Goal: Task Accomplishment & Management: Complete application form

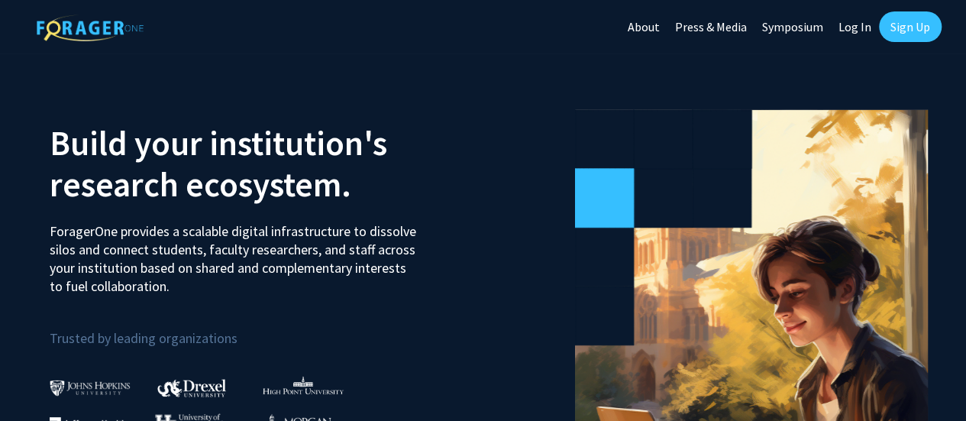
click at [918, 28] on link "Sign Up" at bounding box center [910, 26] width 63 height 31
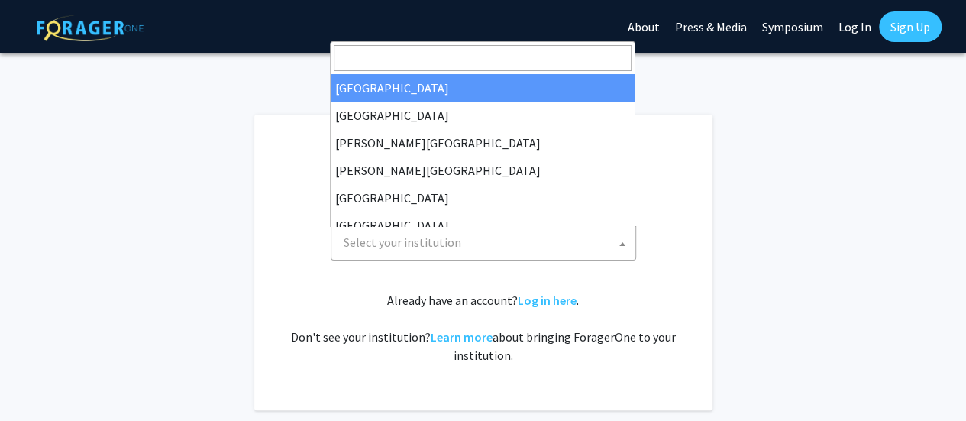
click at [585, 241] on span "Select your institution" at bounding box center [487, 242] width 298 height 31
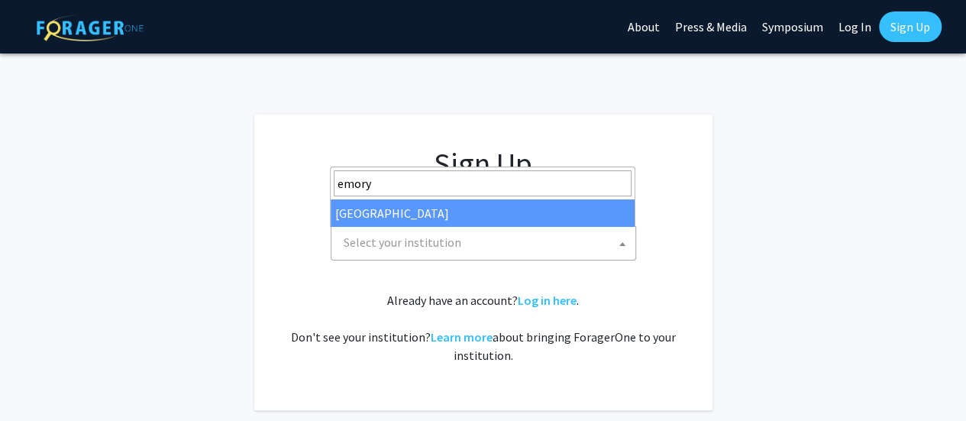
type input "emory"
select select "12"
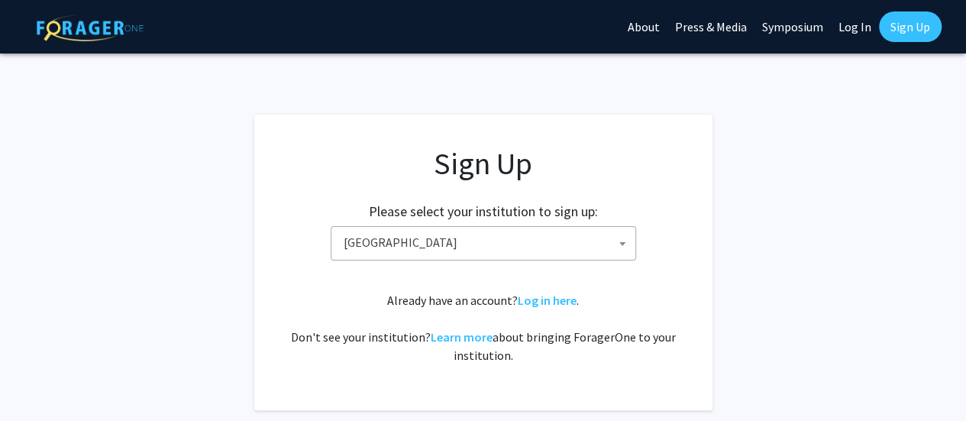
click at [906, 32] on link "Sign Up" at bounding box center [910, 26] width 63 height 31
click at [667, 118] on fg-card "Sign Up Please select your institution to sign up: [GEOGRAPHIC_DATA] [GEOGRAPHI…" at bounding box center [483, 263] width 458 height 296
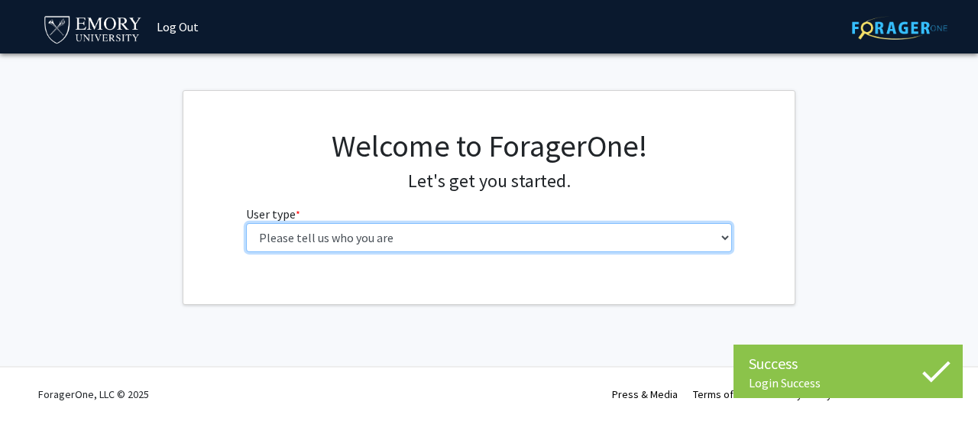
click at [545, 238] on select "Please tell us who you are Undergraduate Student Master's Student Doctoral Cand…" at bounding box center [489, 237] width 487 height 29
select select "1: undergrad"
click at [246, 223] on select "Please tell us who you are Undergraduate Student Master's Student Doctoral Cand…" at bounding box center [489, 237] width 487 height 29
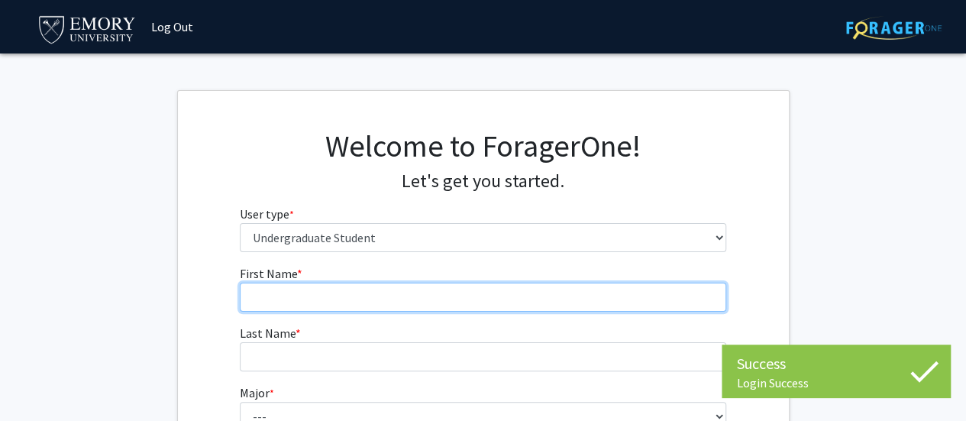
click at [443, 294] on input "First Name * required" at bounding box center [483, 297] width 487 height 29
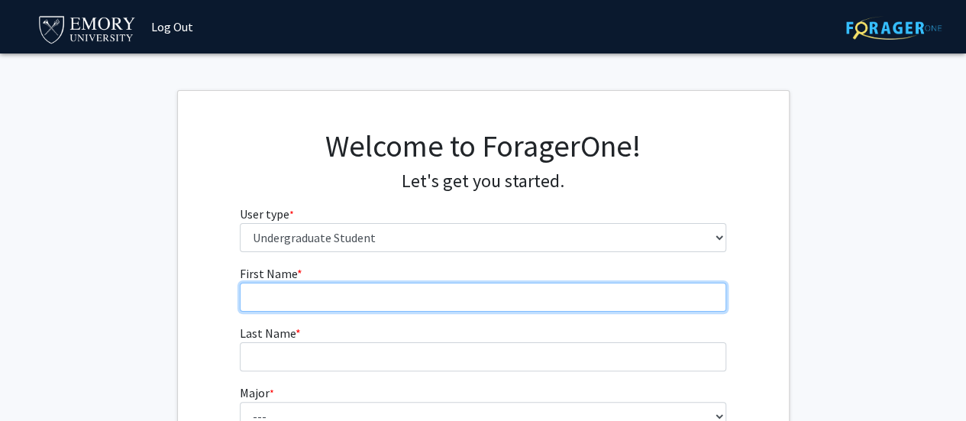
type input "Abigail"
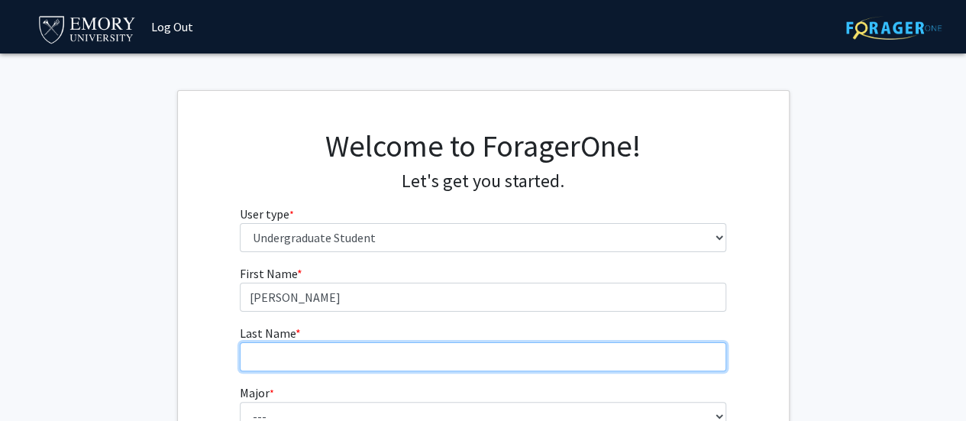
type input "Rodriguez"
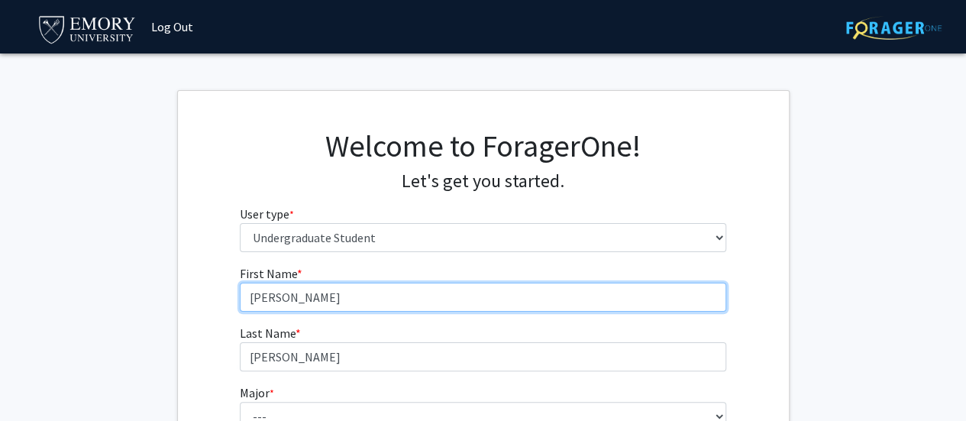
scroll to position [115, 0]
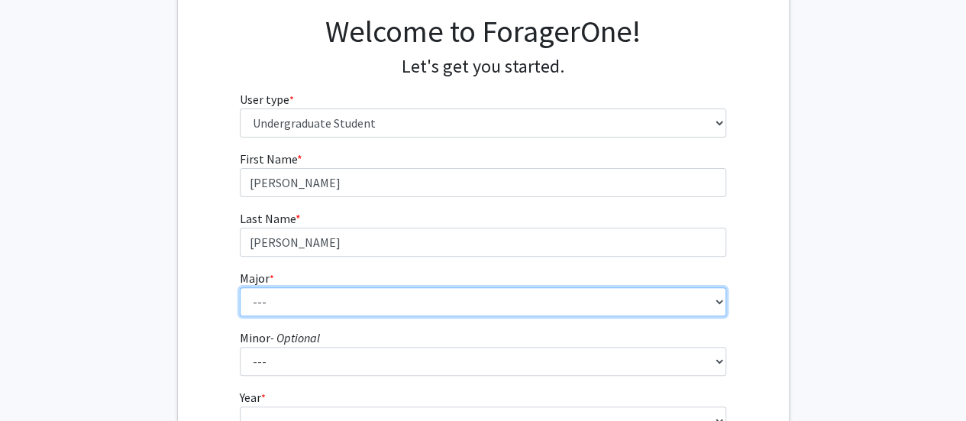
click at [426, 306] on select "--- Accounting African American Studies African Studies American Studies Analyt…" at bounding box center [483, 301] width 487 height 29
select select "16: 977"
click at [240, 287] on select "--- Accounting African American Studies African Studies American Studies Analyt…" at bounding box center [483, 301] width 487 height 29
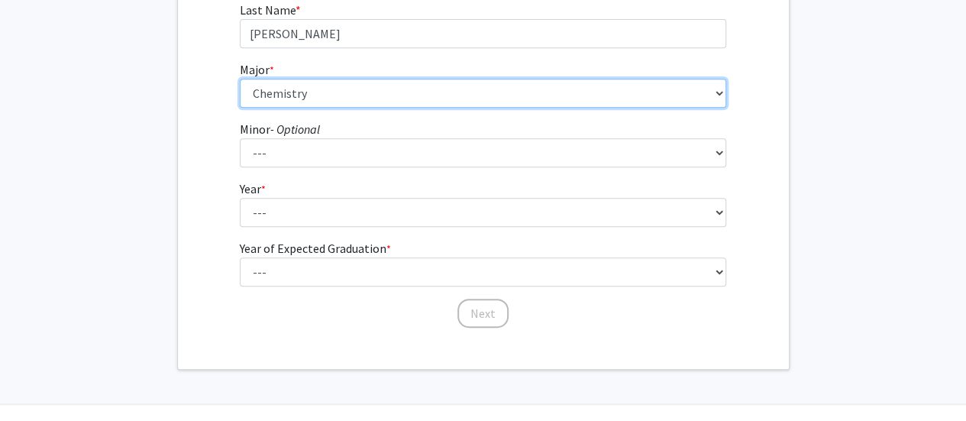
scroll to position [324, 0]
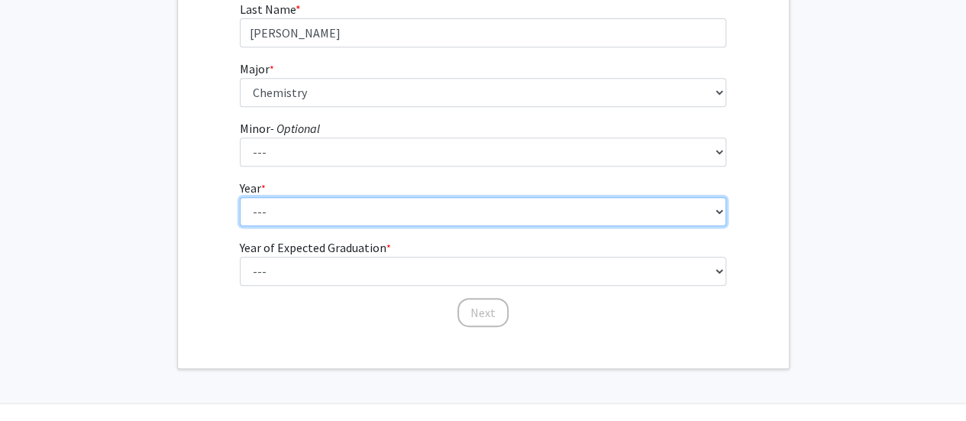
click at [390, 214] on select "--- First-year Sophomore Junior Senior Postbaccalaureate Certificate" at bounding box center [483, 211] width 487 height 29
select select "1: first-year"
click at [240, 197] on select "--- First-year Sophomore Junior Senior Postbaccalaureate Certificate" at bounding box center [483, 211] width 487 height 29
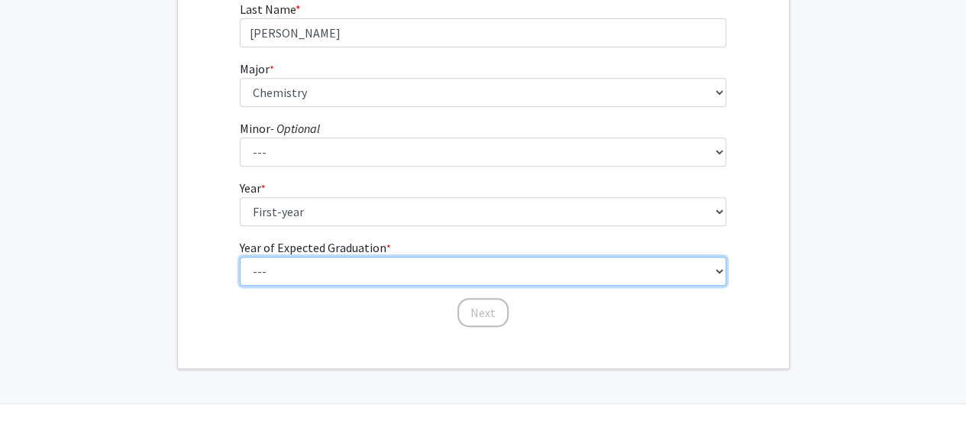
click at [315, 280] on select "--- 2025 2026 2027 2028 2029 2030 2031 2032 2033 2034" at bounding box center [483, 271] width 487 height 29
select select "5: 2029"
click at [240, 257] on select "--- 2025 2026 2027 2028 2029 2030 2031 2032 2033 2034" at bounding box center [483, 271] width 487 height 29
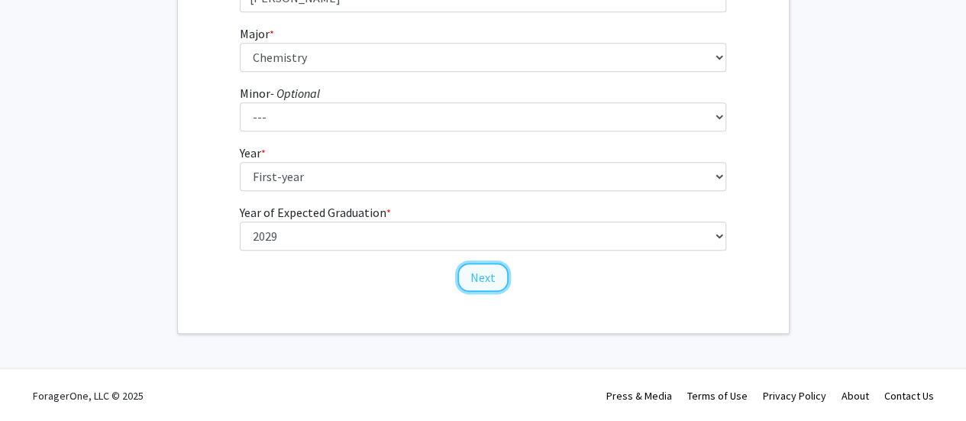
click at [495, 264] on button "Next" at bounding box center [483, 277] width 51 height 29
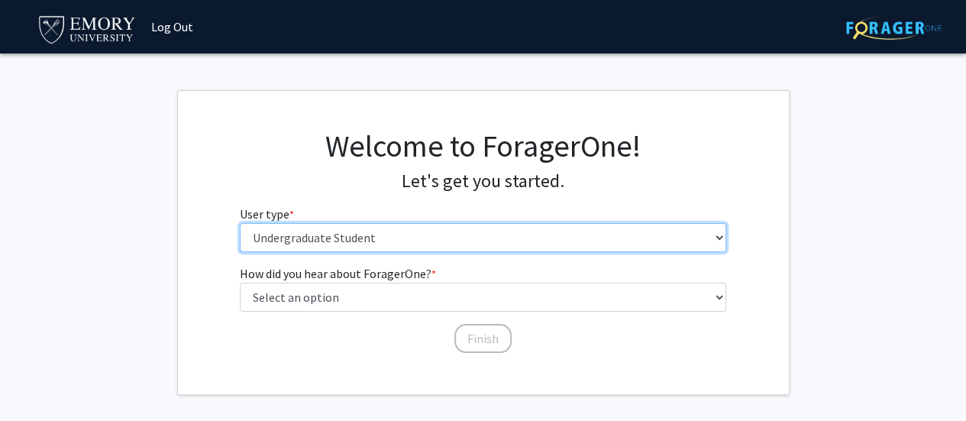
click at [399, 241] on select "Please tell us who you are Undergraduate Student Master's Student Doctoral Cand…" at bounding box center [483, 237] width 487 height 29
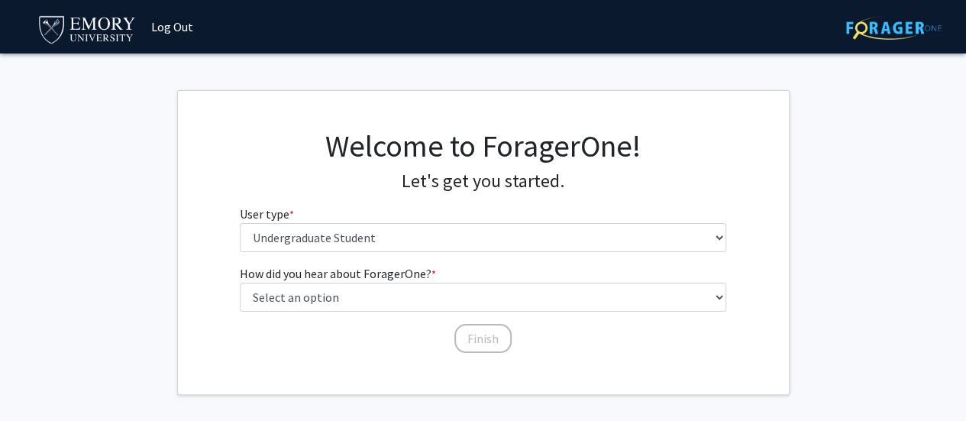
click at [696, 154] on h1 "Welcome to ForagerOne!" at bounding box center [483, 146] width 487 height 37
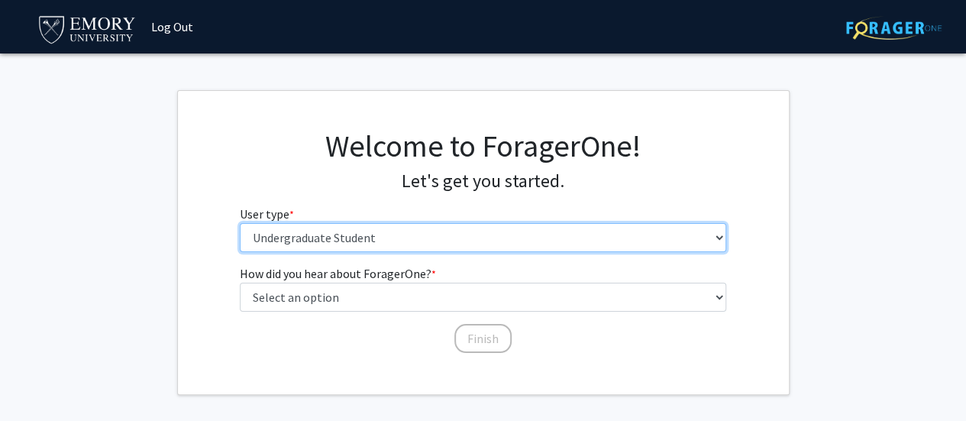
click at [544, 231] on select "Please tell us who you are Undergraduate Student Master's Student Doctoral Cand…" at bounding box center [483, 237] width 487 height 29
click at [240, 223] on select "Please tell us who you are Undergraduate Student Master's Student Doctoral Cand…" at bounding box center [483, 237] width 487 height 29
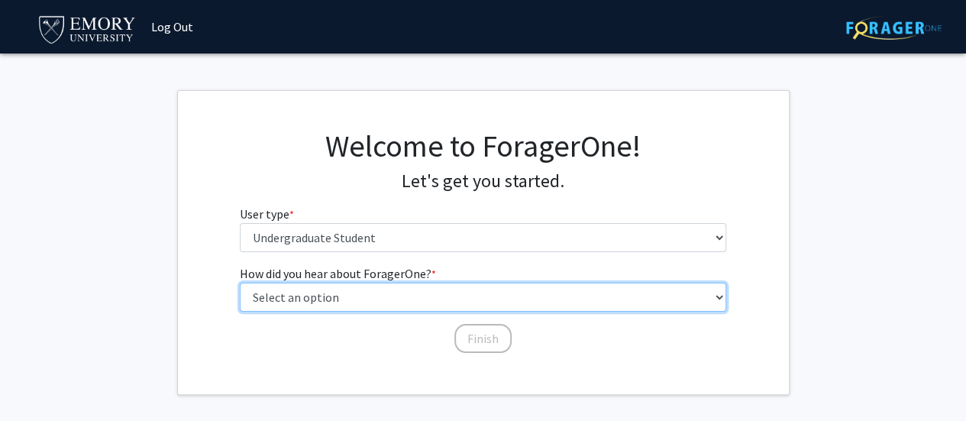
click at [386, 291] on select "Select an option Peer/student recommendation Faculty/staff recommendation Unive…" at bounding box center [483, 297] width 487 height 29
select select "2: faculty_recommendation"
click at [240, 283] on select "Select an option Peer/student recommendation Faculty/staff recommendation Unive…" at bounding box center [483, 297] width 487 height 29
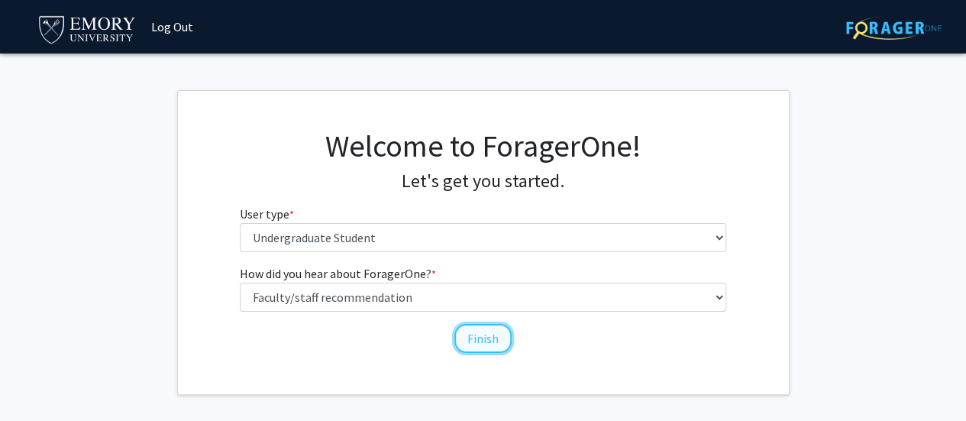
click at [472, 339] on button "Finish" at bounding box center [482, 338] width 57 height 29
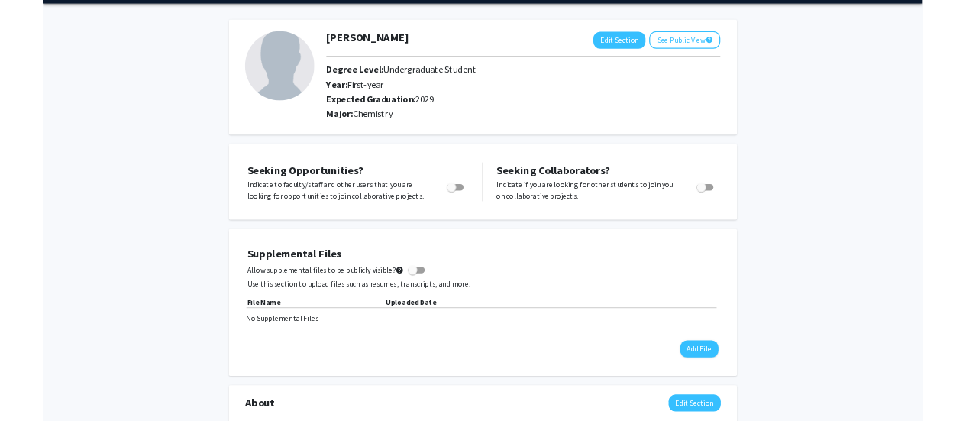
scroll to position [50, 0]
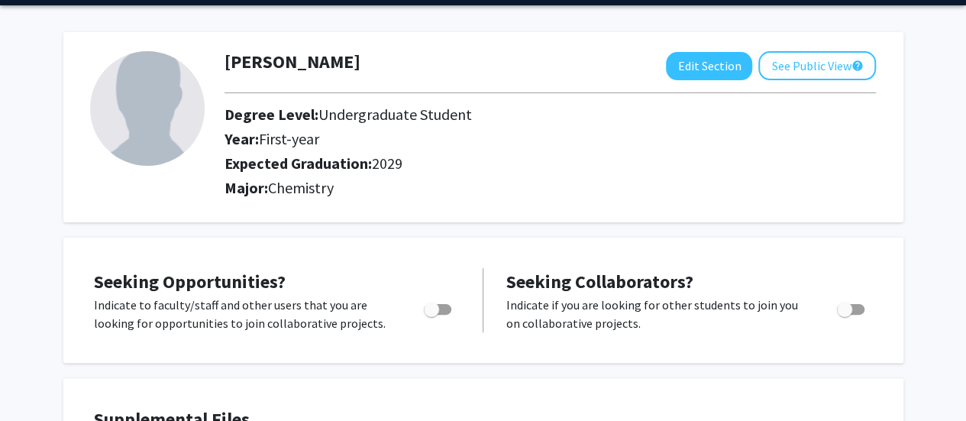
drag, startPoint x: 977, startPoint y: 8, endPoint x: 585, endPoint y: 13, distance: 391.8
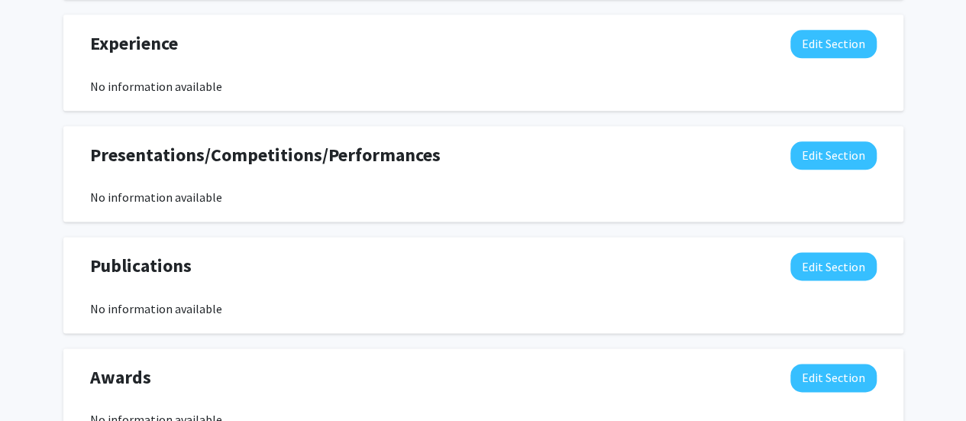
scroll to position [1011, 0]
